Goal: Task Accomplishment & Management: Manage account settings

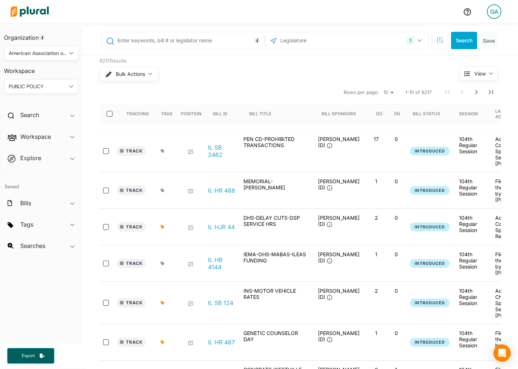
click at [496, 15] on div "GA" at bounding box center [494, 11] width 14 height 14
click at [467, 99] on link "Log Out" at bounding box center [474, 104] width 63 height 18
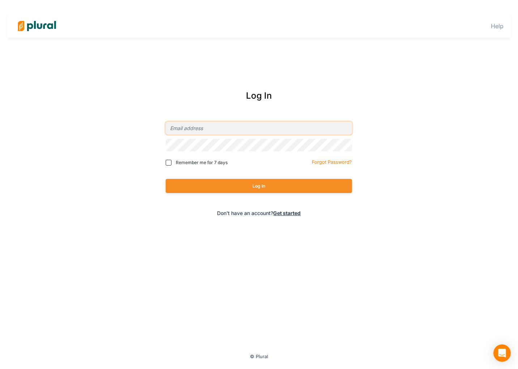
type input "[EMAIL_ADDRESS][DOMAIN_NAME]"
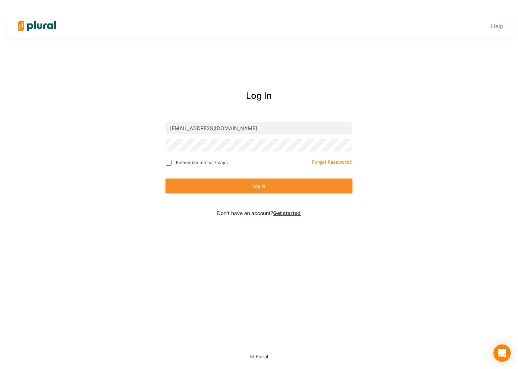
click at [262, 187] on button "Log In" at bounding box center [259, 186] width 186 height 14
